Goal: Task Accomplishment & Management: Use online tool/utility

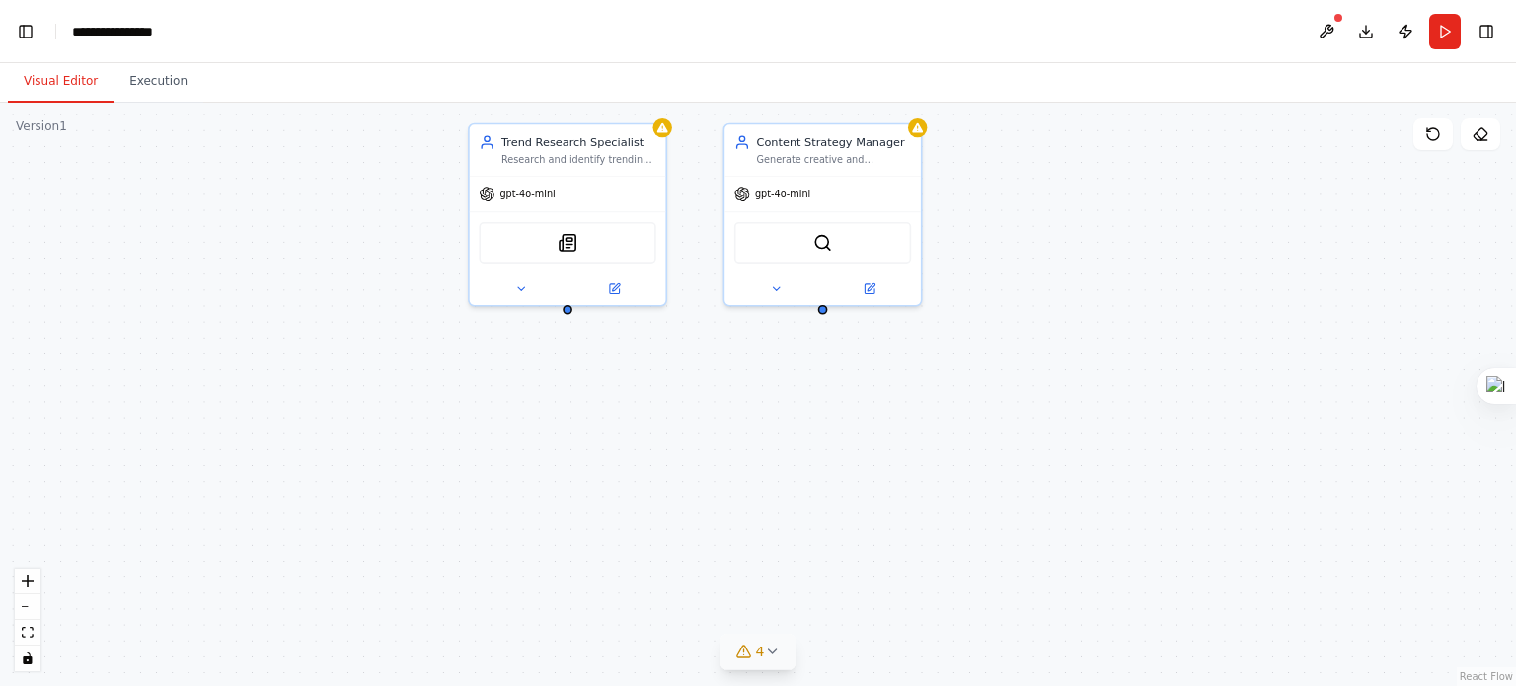
click at [772, 664] on button "4" at bounding box center [759, 652] width 76 height 37
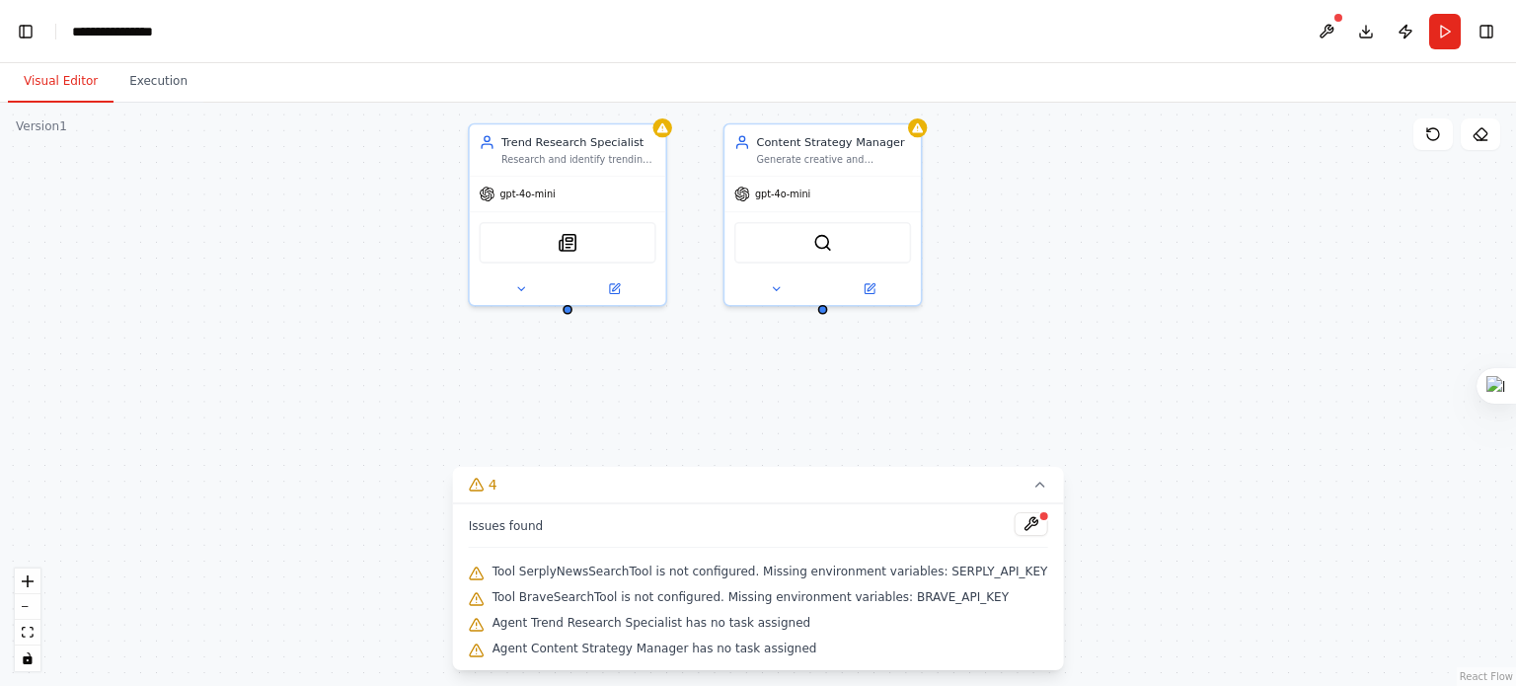
click at [701, 589] on span "Tool BraveSearchTool is not configured. Missing environment variables: BRAVE_AP…" at bounding box center [751, 597] width 516 height 16
click at [1014, 528] on button at bounding box center [1031, 524] width 34 height 24
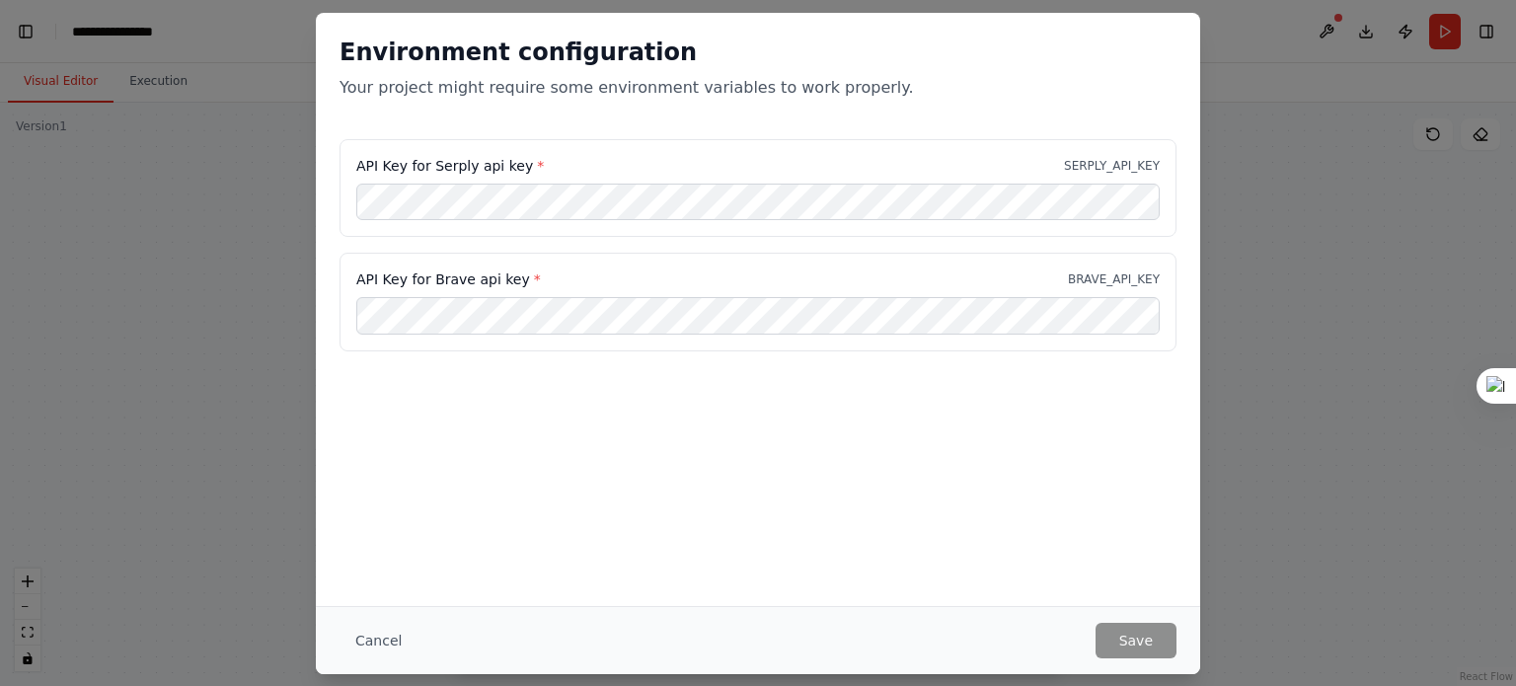
click at [453, 169] on label "API Key for Serply api key *" at bounding box center [450, 166] width 188 height 20
copy label "Serply"
click at [453, 278] on label "API Key for Brave api key *" at bounding box center [448, 279] width 185 height 20
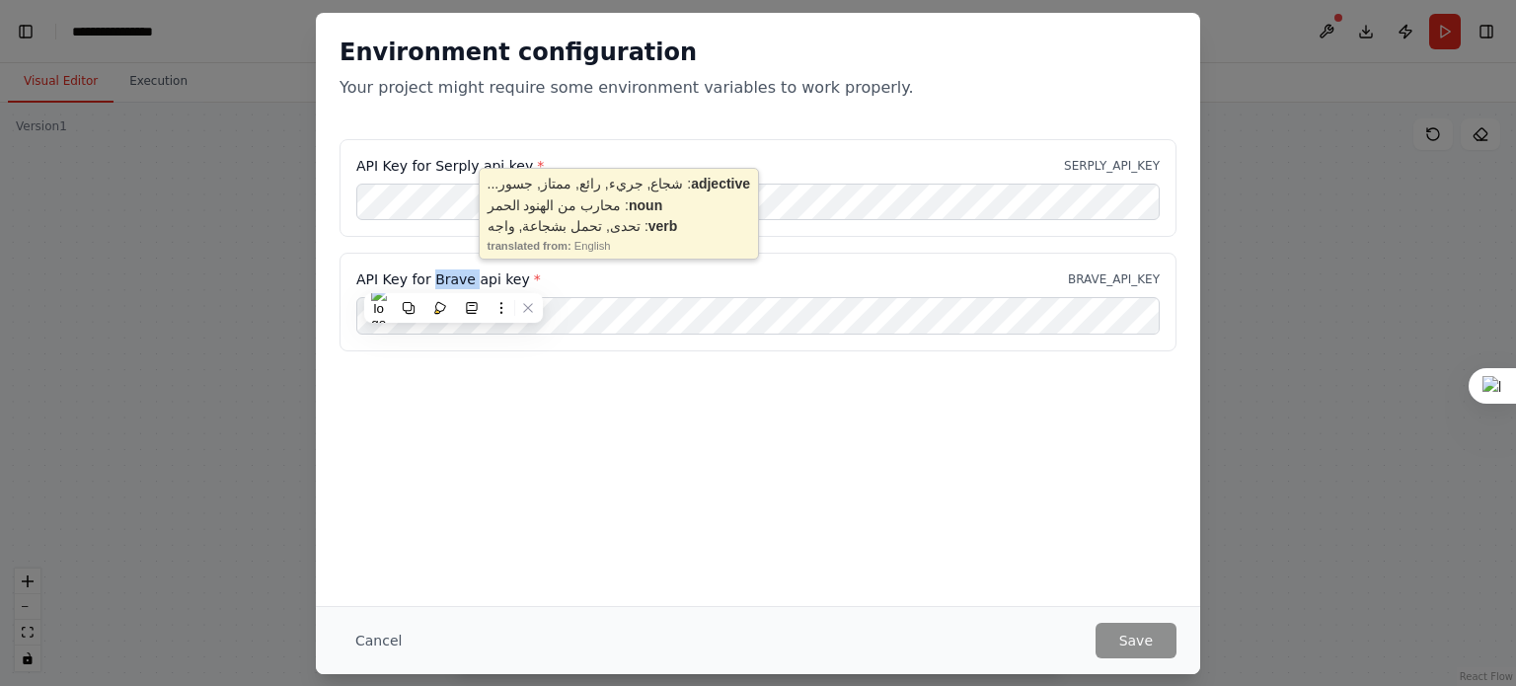
copy label "Brave"
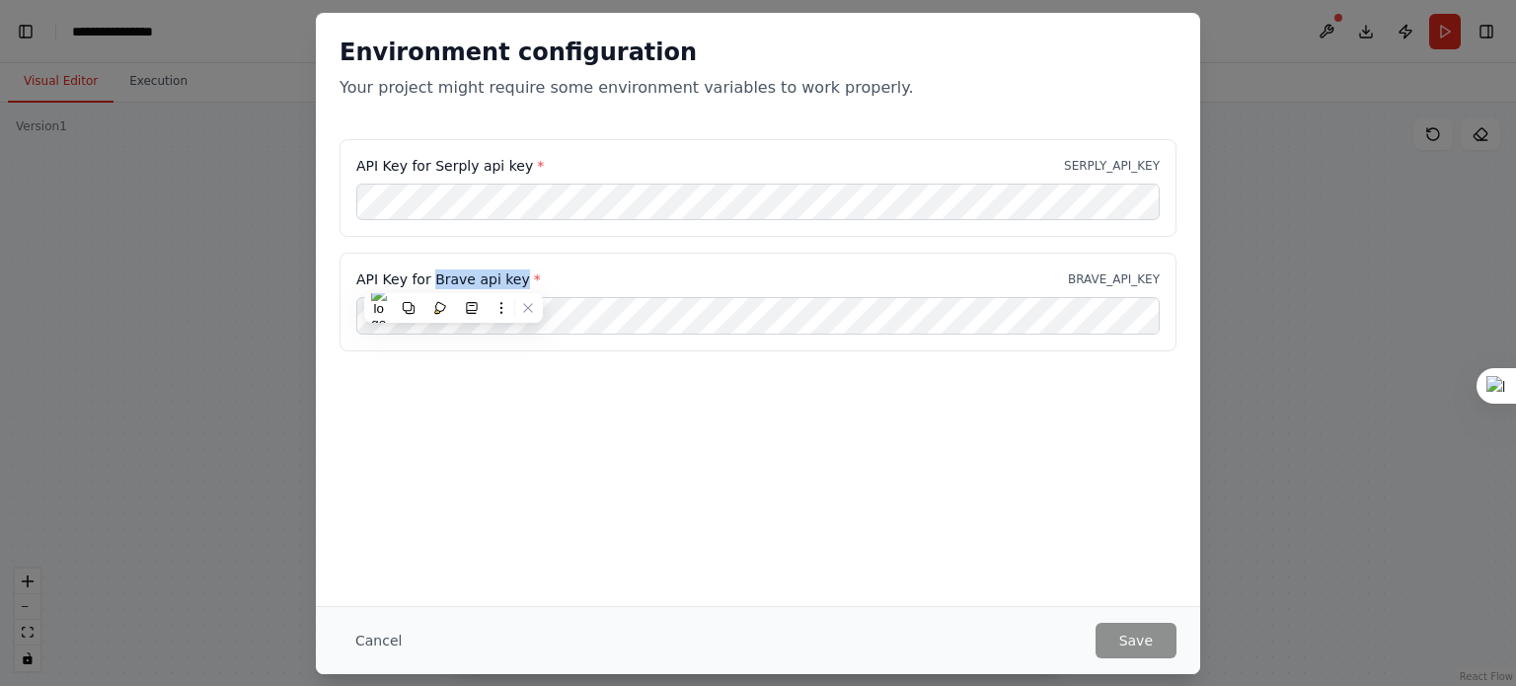
drag, startPoint x: 517, startPoint y: 271, endPoint x: 431, endPoint y: 277, distance: 86.1
click at [431, 277] on label "API Key for Brave api key *" at bounding box center [448, 279] width 185 height 20
copy label "Brave api key"
